Goal: Transaction & Acquisition: Subscribe to service/newsletter

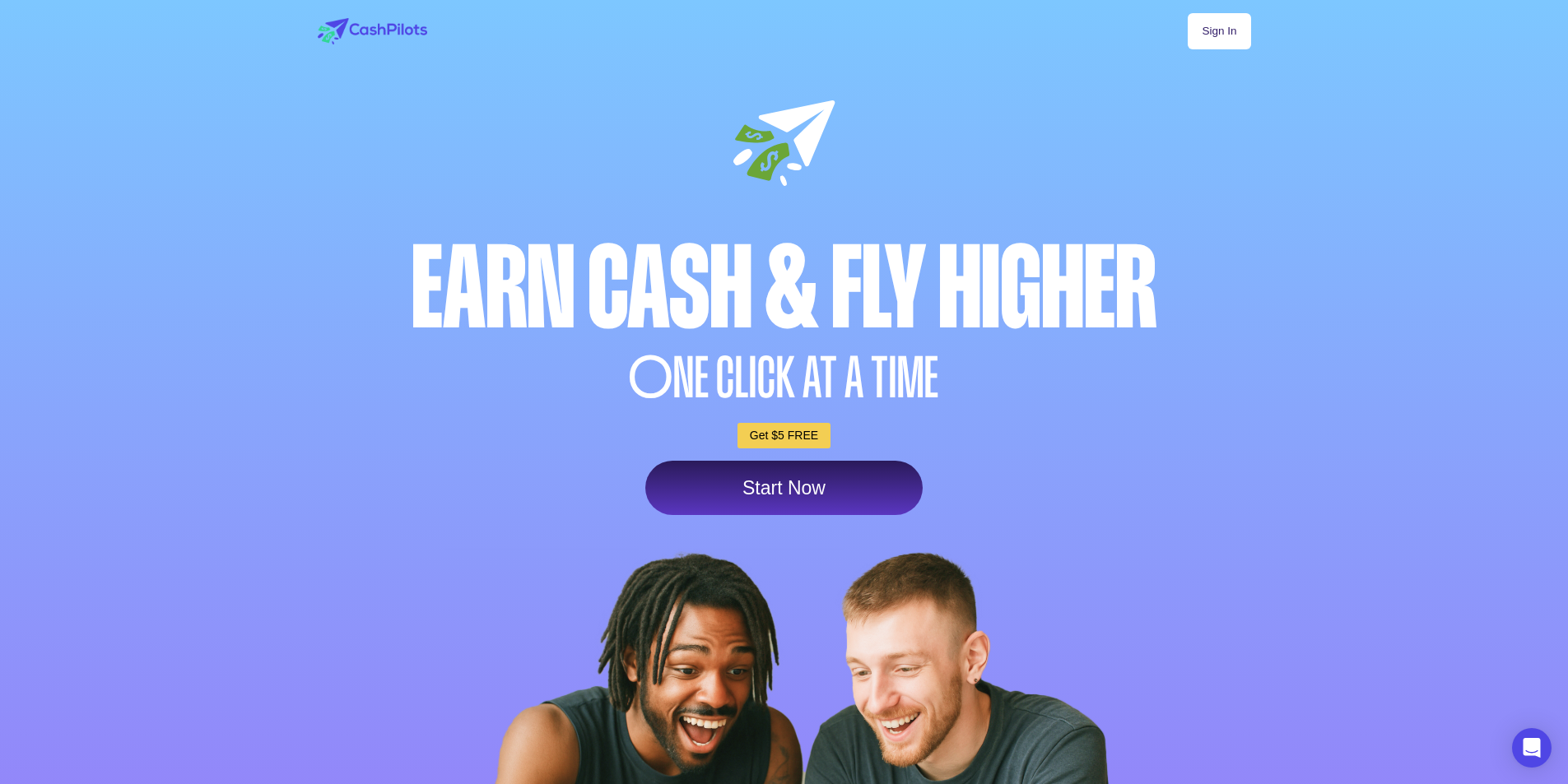
click at [1061, 411] on div "Sign In Earn Cash & Fly higher O NE CLICK AT A TIME Get $5 FREE Start Now" at bounding box center [784, 499] width 971 height 998
click at [869, 493] on link "Start Now" at bounding box center [784, 488] width 277 height 54
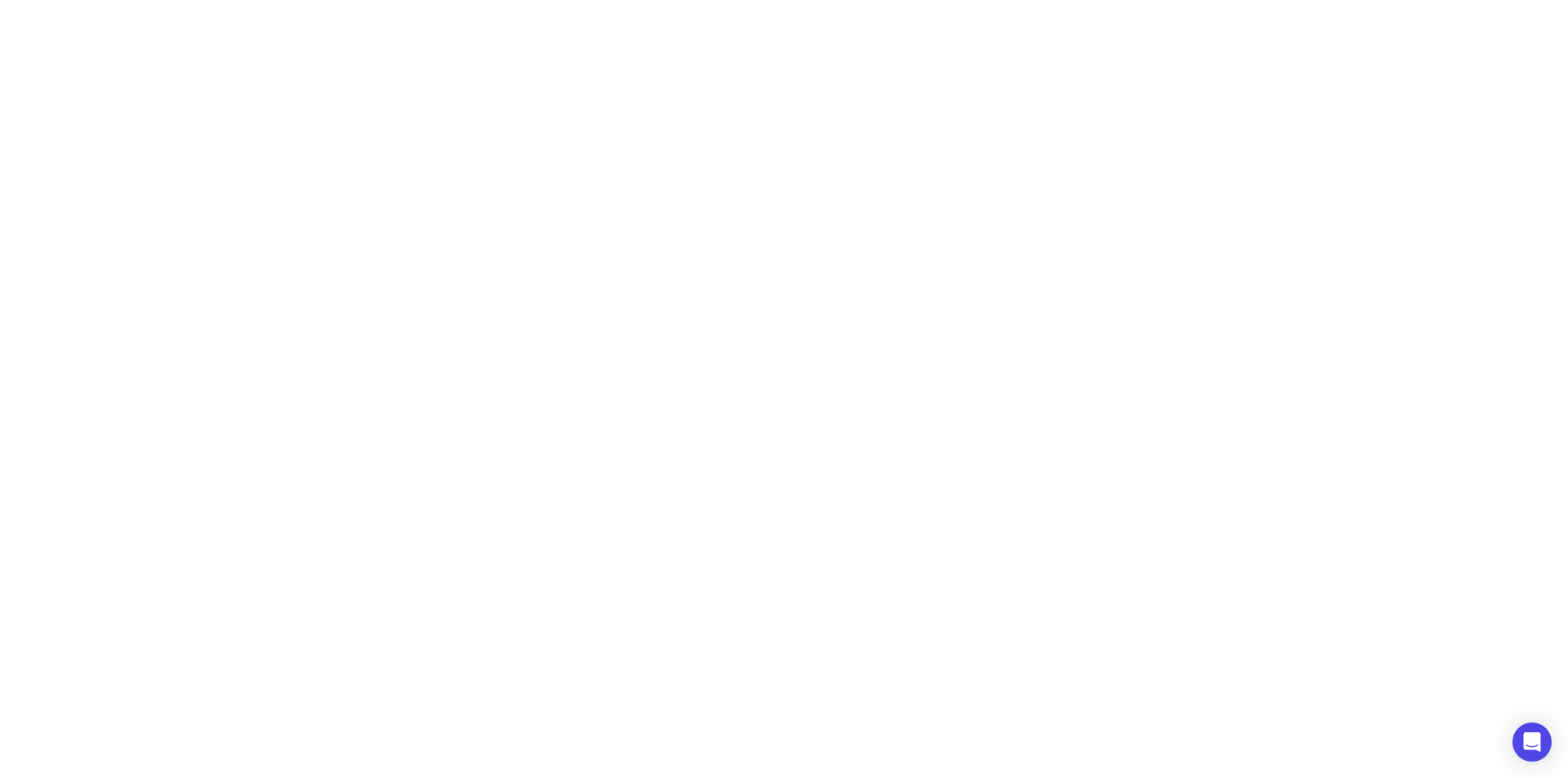
click at [590, 777] on div at bounding box center [784, 389] width 1568 height 778
